Goal: Information Seeking & Learning: Learn about a topic

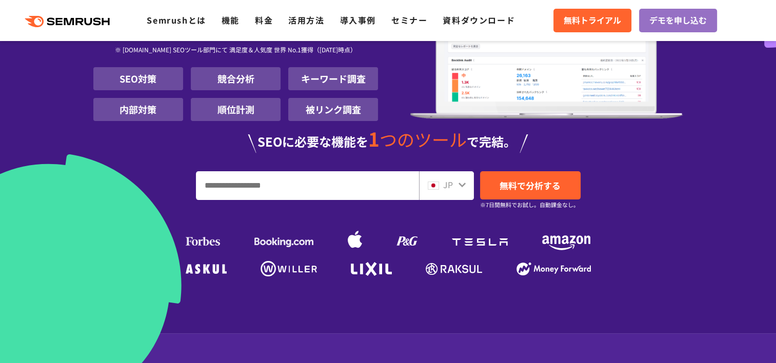
click at [353, 195] on input "URL、キーワードを入力してください" at bounding box center [307, 186] width 222 height 28
type input "****"
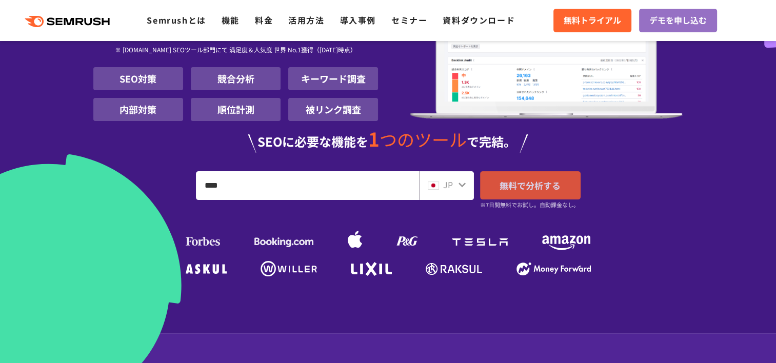
click at [499, 177] on link "無料で分析する" at bounding box center [530, 185] width 101 height 28
